Goal: Information Seeking & Learning: Find specific fact

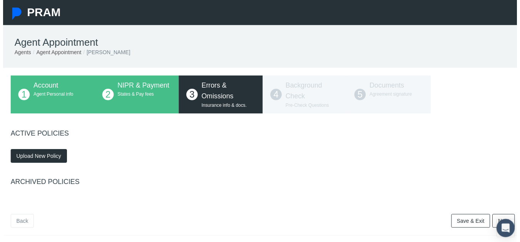
scroll to position [38, 0]
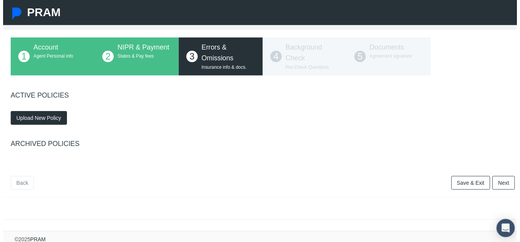
click at [57, 122] on span "Upload New Policy" at bounding box center [35, 120] width 45 height 6
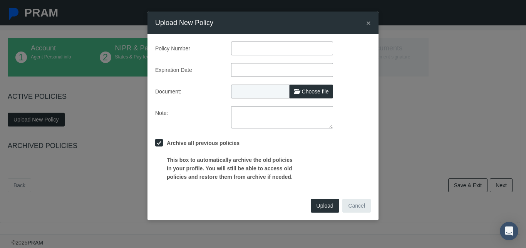
paste input "596427449"
type input "596427449"
click at [264, 67] on input "text" at bounding box center [282, 70] width 102 height 14
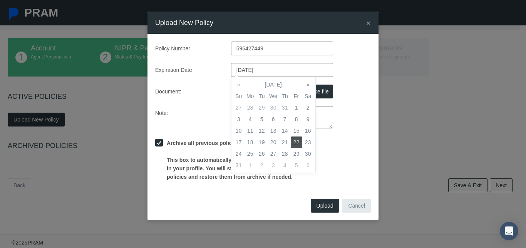
click at [363, 97] on div "Document: Choose file" at bounding box center [262, 92] width 227 height 14
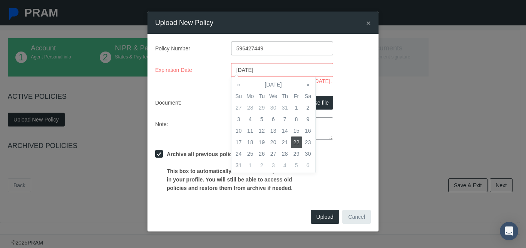
click at [252, 75] on input "08/22/2025" at bounding box center [282, 70] width 102 height 14
click at [269, 66] on input "08/22/2025" at bounding box center [282, 70] width 102 height 14
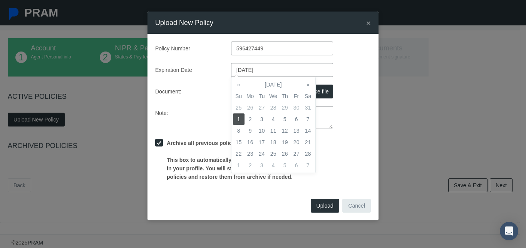
type input "02/01/2026"
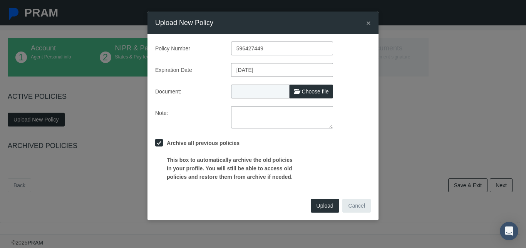
click at [363, 121] on div "Note:" at bounding box center [262, 117] width 227 height 22
click at [299, 92] on label "Choose file" at bounding box center [310, 92] width 43 height 14
click at [299, 92] on input "Choose file" at bounding box center [282, 90] width 102 height 11
type input "C:\fakepath\E & O Insurance Cert 2025-2026.pdf"
type input "E & O Insurance Cert 2025-2026.pdf"
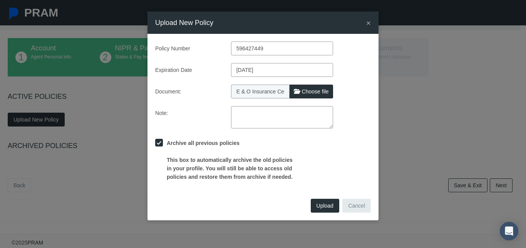
click at [329, 210] on button "Upload" at bounding box center [325, 206] width 28 height 14
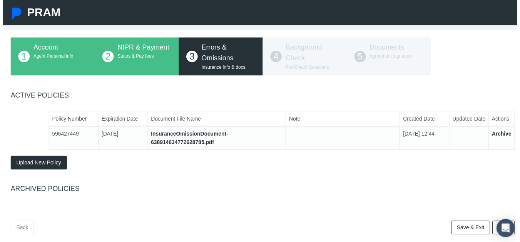
scroll to position [82, 0]
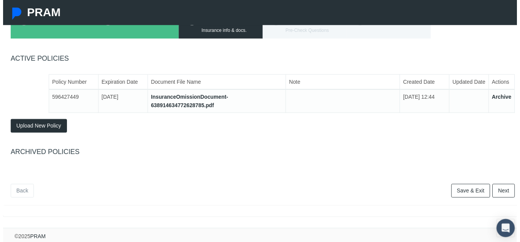
click at [499, 190] on link "Next" at bounding box center [506, 194] width 23 height 14
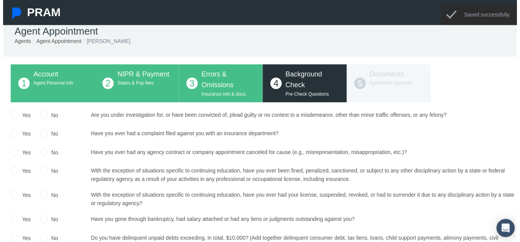
scroll to position [5, 0]
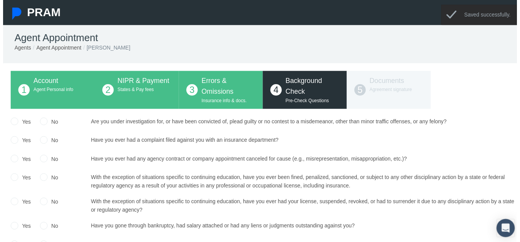
click at [46, 129] on div "No" at bounding box center [46, 124] width 18 height 11
click at [40, 122] on input "No" at bounding box center [41, 123] width 8 height 8
radio input "true"
click at [40, 142] on input "No" at bounding box center [41, 142] width 8 height 8
radio input "true"
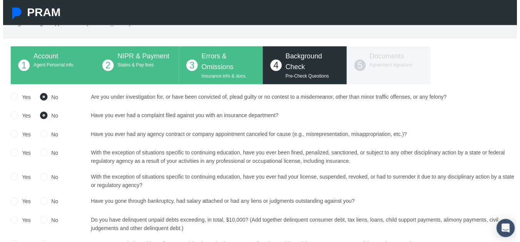
scroll to position [43, 0]
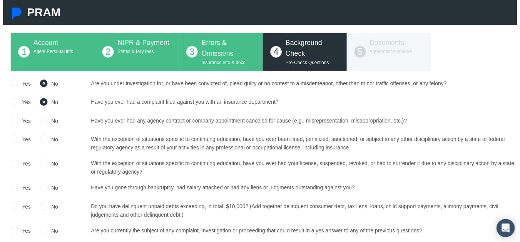
click at [42, 127] on div "No" at bounding box center [46, 123] width 18 height 11
click at [43, 122] on input "No" at bounding box center [41, 122] width 8 height 8
radio input "true"
click at [40, 142] on input "No" at bounding box center [41, 141] width 8 height 8
radio input "true"
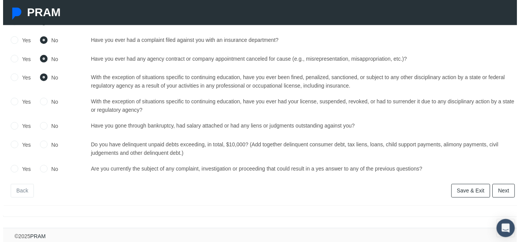
scroll to position [112, 0]
click at [43, 99] on input "No" at bounding box center [41, 103] width 8 height 8
radio input "true"
click at [45, 125] on label "No" at bounding box center [50, 128] width 11 height 8
click at [40, 125] on input "No" at bounding box center [41, 128] width 8 height 8
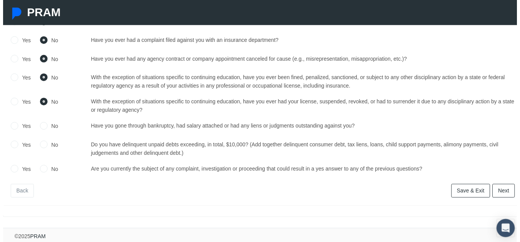
radio input "true"
click at [35, 144] on div "Yes No" at bounding box center [45, 150] width 87 height 17
click at [40, 167] on input "No" at bounding box center [41, 171] width 8 height 8
radio input "true"
click at [45, 143] on label "No" at bounding box center [50, 147] width 11 height 8
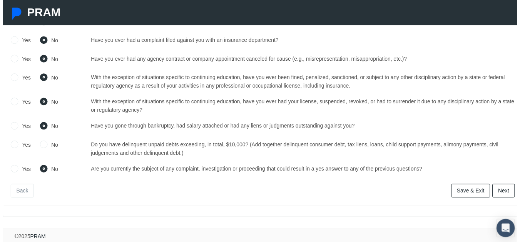
click at [45, 142] on input "No" at bounding box center [41, 146] width 8 height 8
radio input "true"
click at [511, 188] on link "Next" at bounding box center [506, 194] width 23 height 14
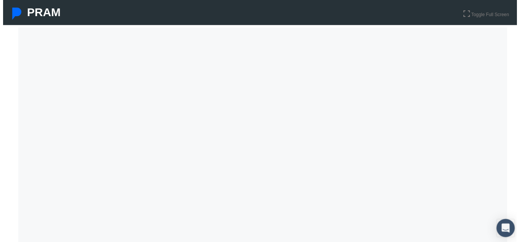
scroll to position [126, 0]
click at [482, 24] on nav "PRAM" at bounding box center [263, 12] width 526 height 25
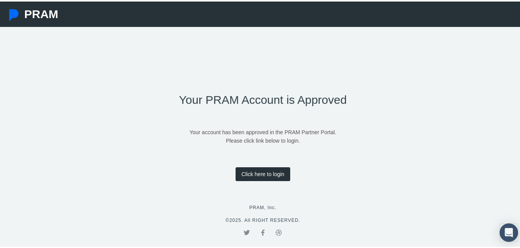
click at [263, 174] on link "Click here to login" at bounding box center [263, 173] width 54 height 14
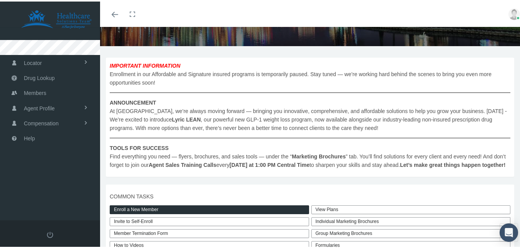
scroll to position [115, 0]
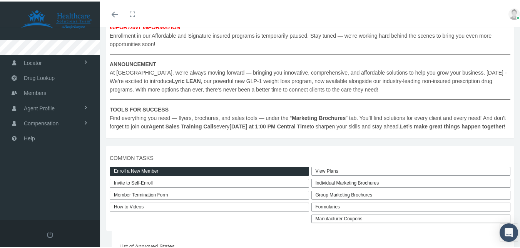
click at [324, 174] on link "View Plans" at bounding box center [410, 169] width 199 height 9
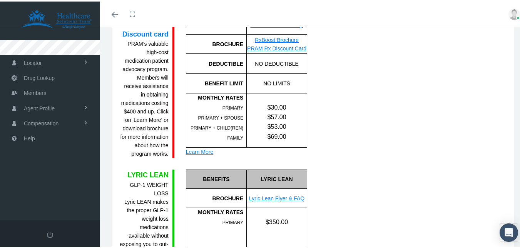
scroll to position [524, 0]
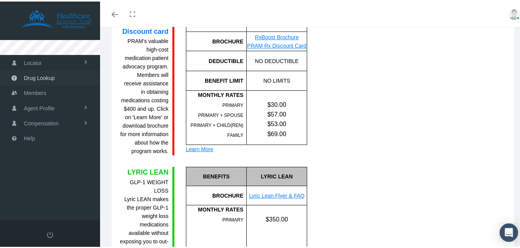
click at [40, 77] on span "Drug Lookup" at bounding box center [39, 76] width 31 height 15
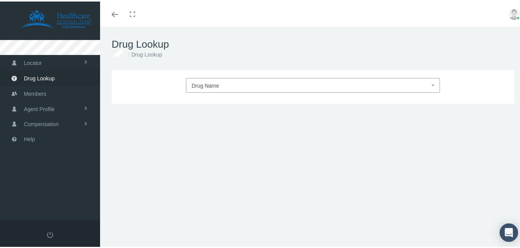
click at [276, 83] on span "Drug Name" at bounding box center [311, 84] width 238 height 10
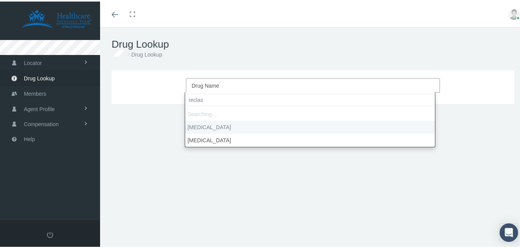
type input "reclast"
type input "30"
select select "Reclast"
select select "Solution"
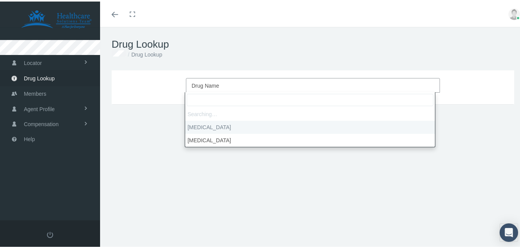
select select "5 MG/100ML"
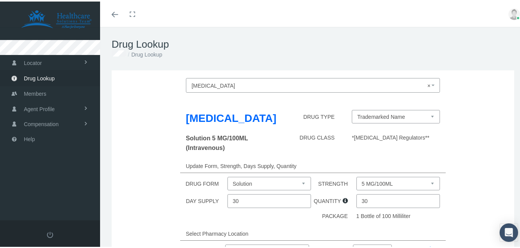
click at [283, 78] on span "× Reclast" at bounding box center [313, 84] width 254 height 15
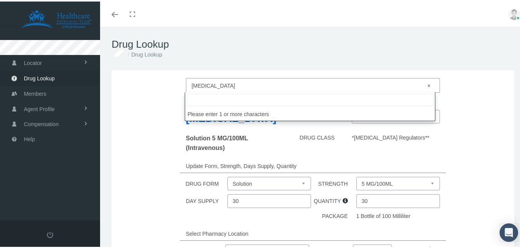
click at [283, 79] on span "× Reclast" at bounding box center [313, 84] width 254 height 15
click at [411, 82] on span "× Reclast" at bounding box center [311, 84] width 238 height 10
click at [362, 101] on input "search" at bounding box center [310, 98] width 247 height 12
select select
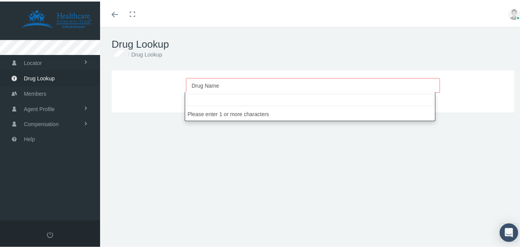
click at [355, 100] on input "search" at bounding box center [310, 98] width 247 height 12
type input "dexcom"
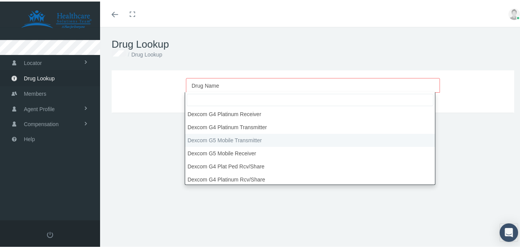
click at [156, 151] on div "Reclast Drug Name Please select drug name DRUG TYPE Solution 5 MG/100ML (Intrav…" at bounding box center [313, 165] width 426 height 192
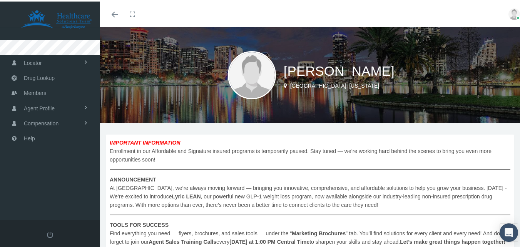
click at [299, 192] on span "IMPORTANT INFORMATION Enrollment in our Affordable and Signature insured progra…" at bounding box center [310, 191] width 401 height 108
click at [47, 80] on span "Drug Lookup" at bounding box center [39, 76] width 31 height 15
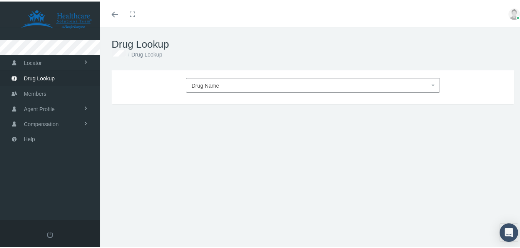
click at [248, 84] on span "Drug Name" at bounding box center [311, 84] width 238 height 10
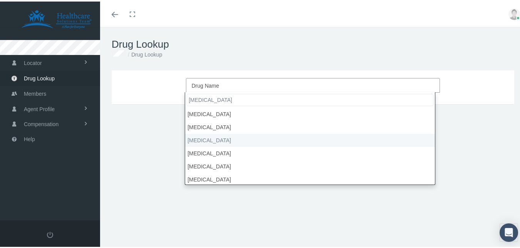
type input "[MEDICAL_DATA]"
select select "[MEDICAL_DATA]"
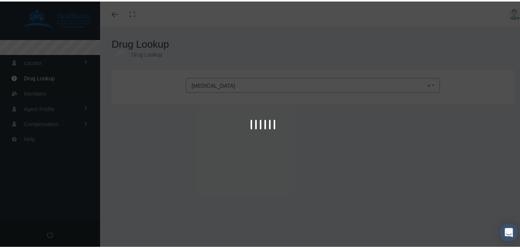
type input "30"
select select "Solution"
select select "100 UNIT/ML"
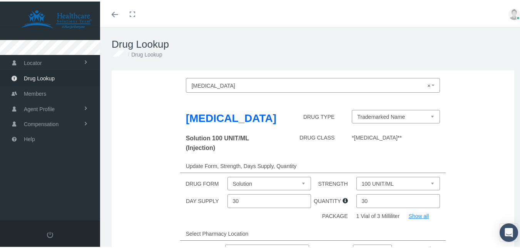
click at [406, 114] on select "Trademarked Name [MEDICAL_DATA] (Generic) [MEDICAL_DATA] (Trademarked Name)" at bounding box center [396, 115] width 88 height 13
select select "216833|[MEDICAL_DATA]"
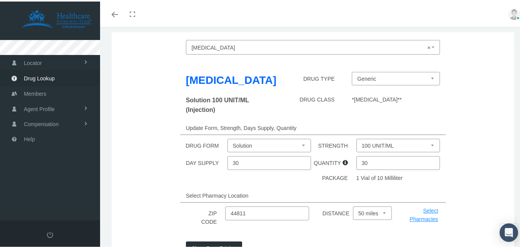
scroll to position [38, 0]
click at [381, 142] on select "100 UNIT/ML" at bounding box center [398, 143] width 84 height 13
click at [276, 145] on select "Solution" at bounding box center [269, 143] width 84 height 13
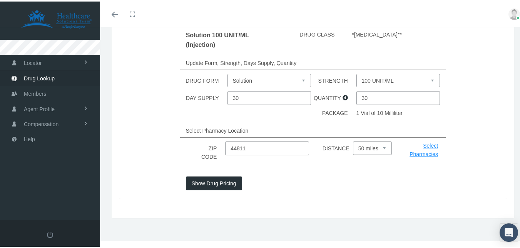
scroll to position [111, 0]
click at [270, 147] on input "44811" at bounding box center [267, 147] width 84 height 14
type input "37804"
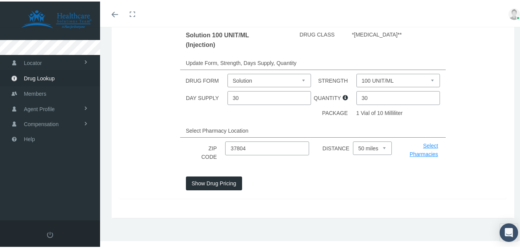
click at [230, 174] on div "[MEDICAL_DATA] DRUG TYPE Generic [MEDICAL_DATA] (Trademarked Name) [MEDICAL_DAT…" at bounding box center [312, 95] width 387 height 206
click at [218, 182] on button "Show Drug Pricing" at bounding box center [214, 182] width 56 height 14
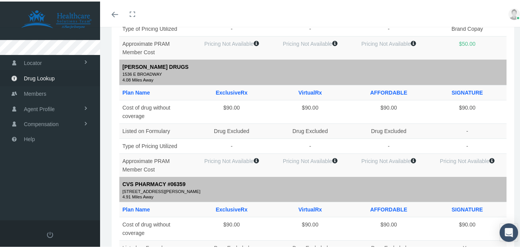
scroll to position [338, 0]
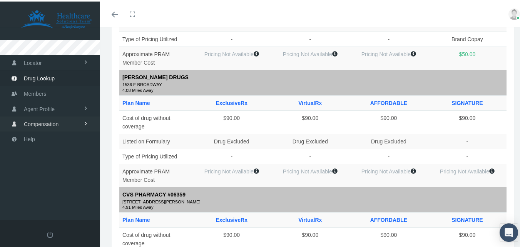
click at [45, 125] on span "Compensation" at bounding box center [41, 122] width 35 height 15
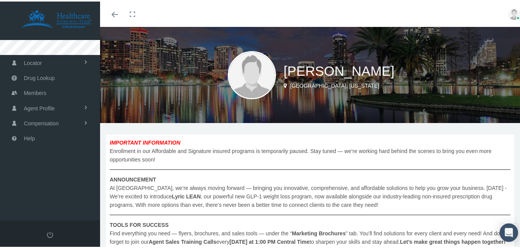
click at [41, 66] on span "Locator" at bounding box center [33, 61] width 18 height 15
click at [56, 155] on span "Compensation" at bounding box center [41, 152] width 35 height 15
click at [60, 137] on span "Compensation Summary" at bounding box center [51, 138] width 59 height 13
click at [508, 12] on img at bounding box center [514, 13] width 12 height 12
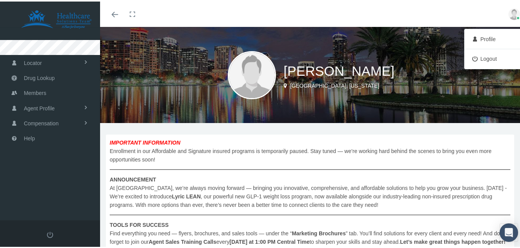
click at [508, 12] on img at bounding box center [514, 13] width 12 height 12
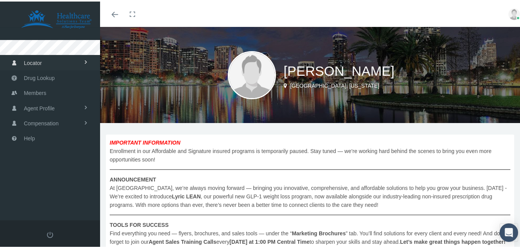
click at [69, 64] on link "Locator" at bounding box center [50, 60] width 100 height 15
click at [79, 135] on link "Agent Profile" at bounding box center [50, 137] width 100 height 15
click at [69, 123] on link "View" at bounding box center [50, 122] width 100 height 13
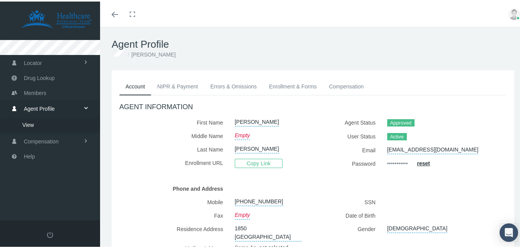
click at [289, 86] on link "Enrollment & Forms" at bounding box center [293, 85] width 60 height 17
